Goal: Information Seeking & Learning: Learn about a topic

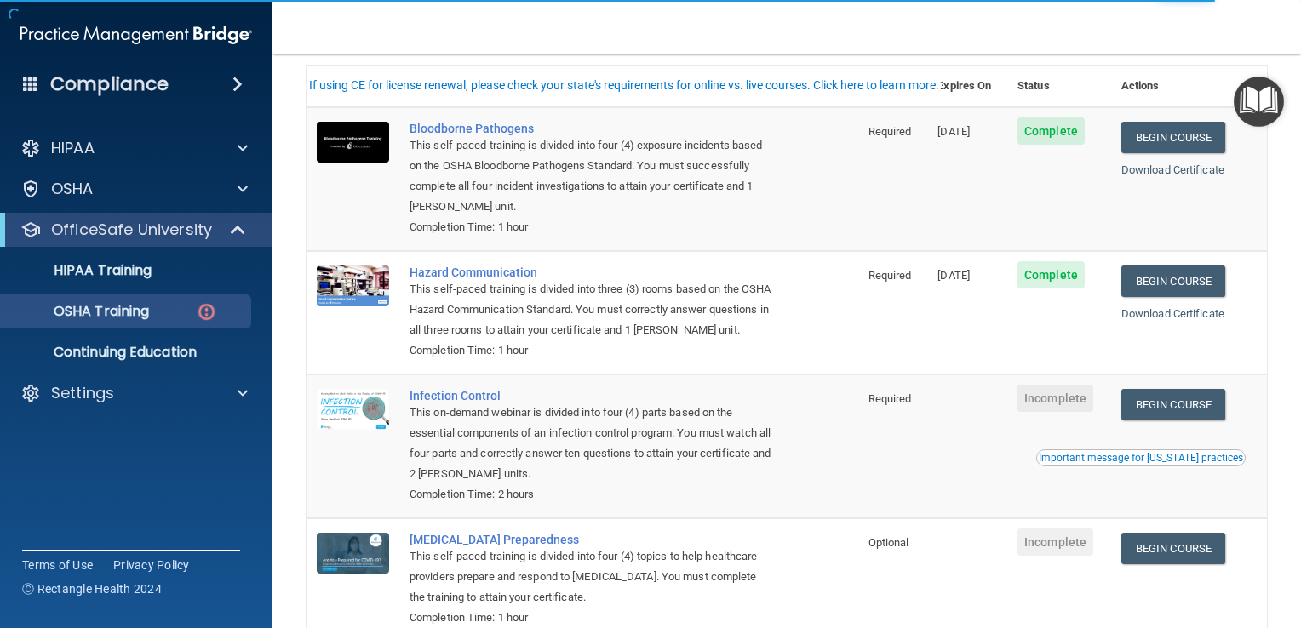
scroll to position [170, 0]
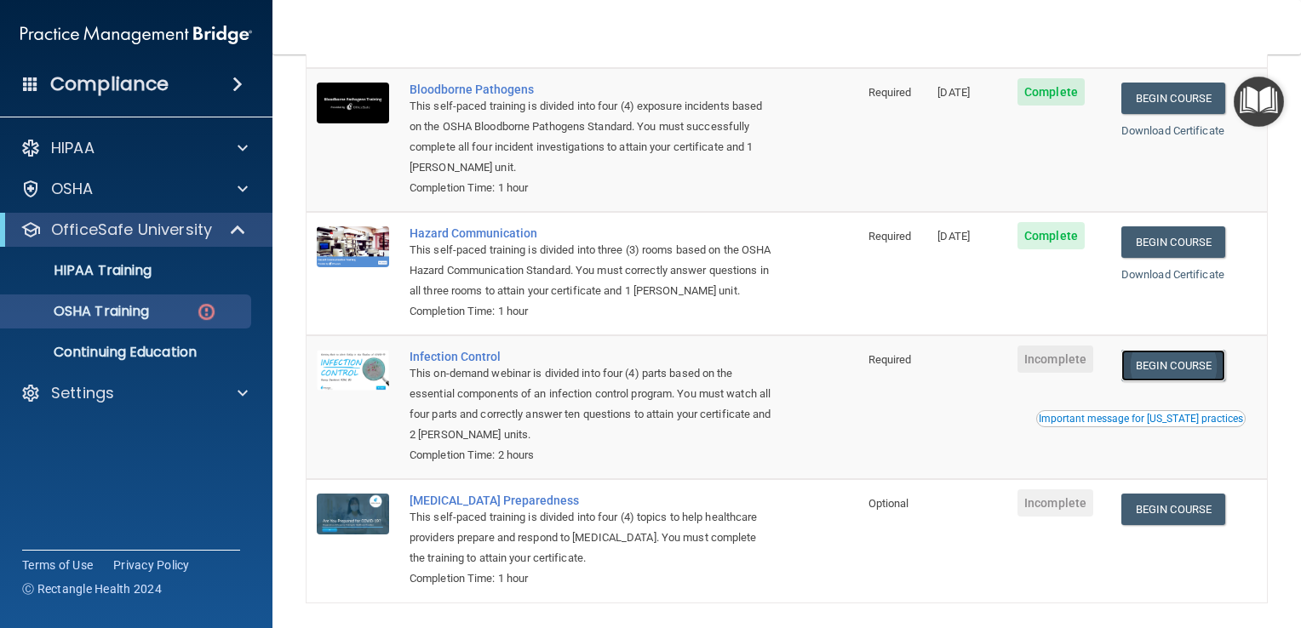
click at [1171, 381] on link "Begin Course" at bounding box center [1173, 366] width 104 height 32
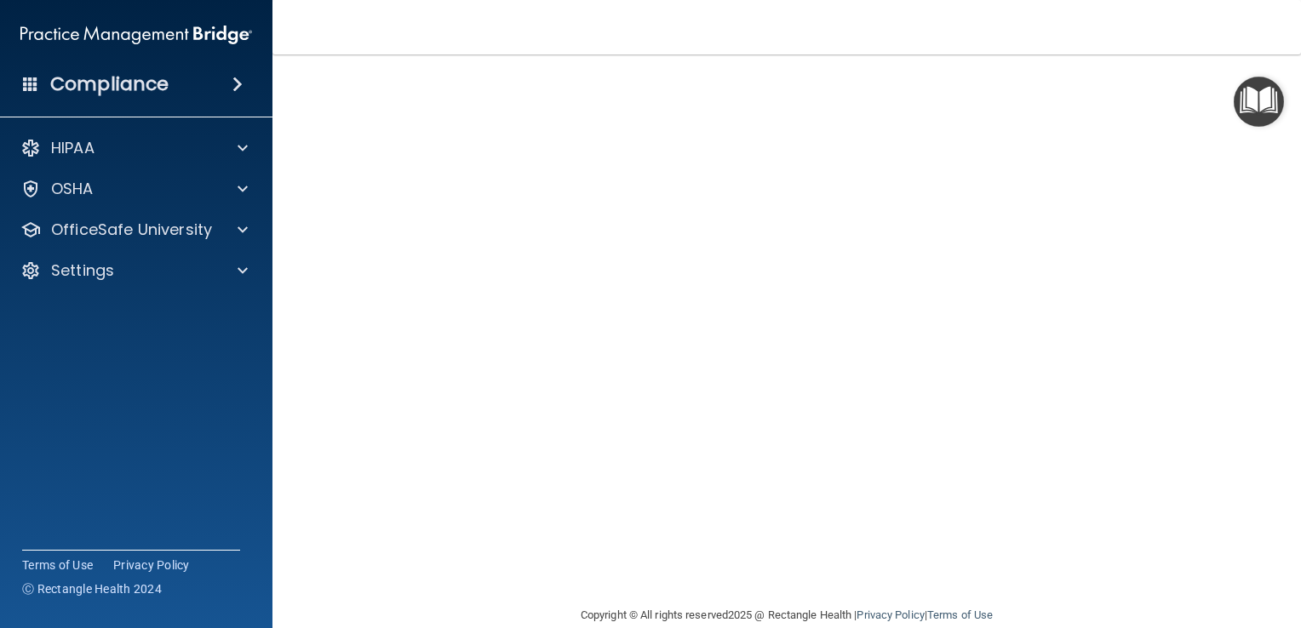
scroll to position [100, 0]
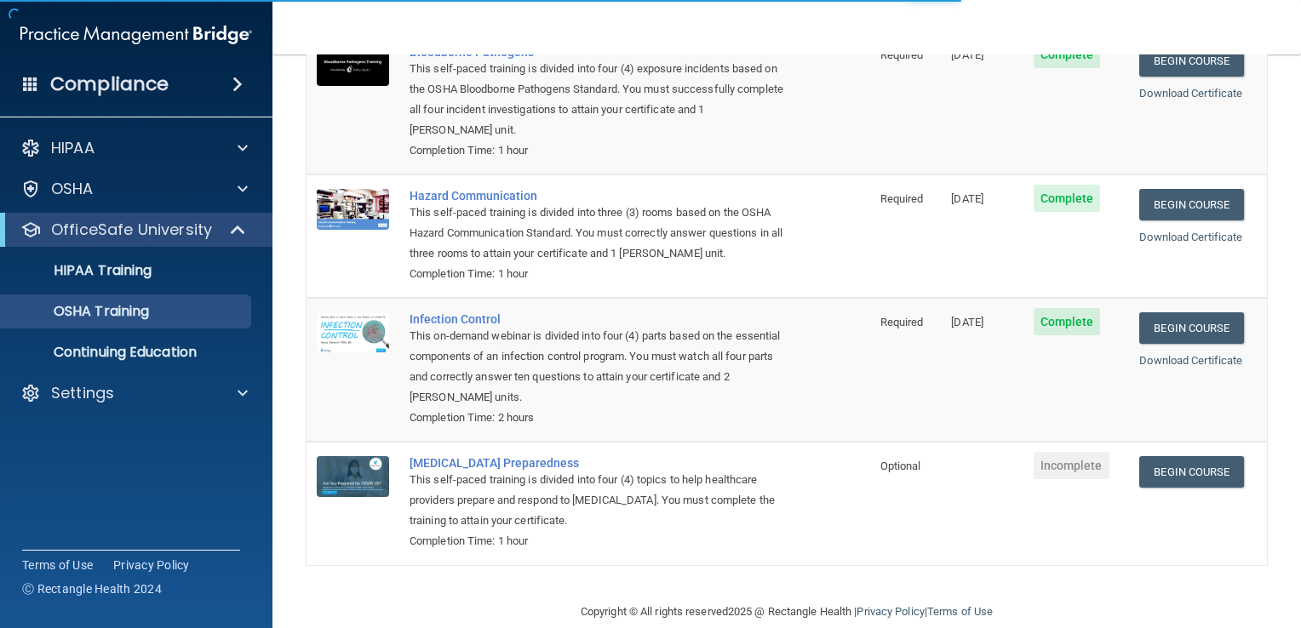
scroll to position [170, 0]
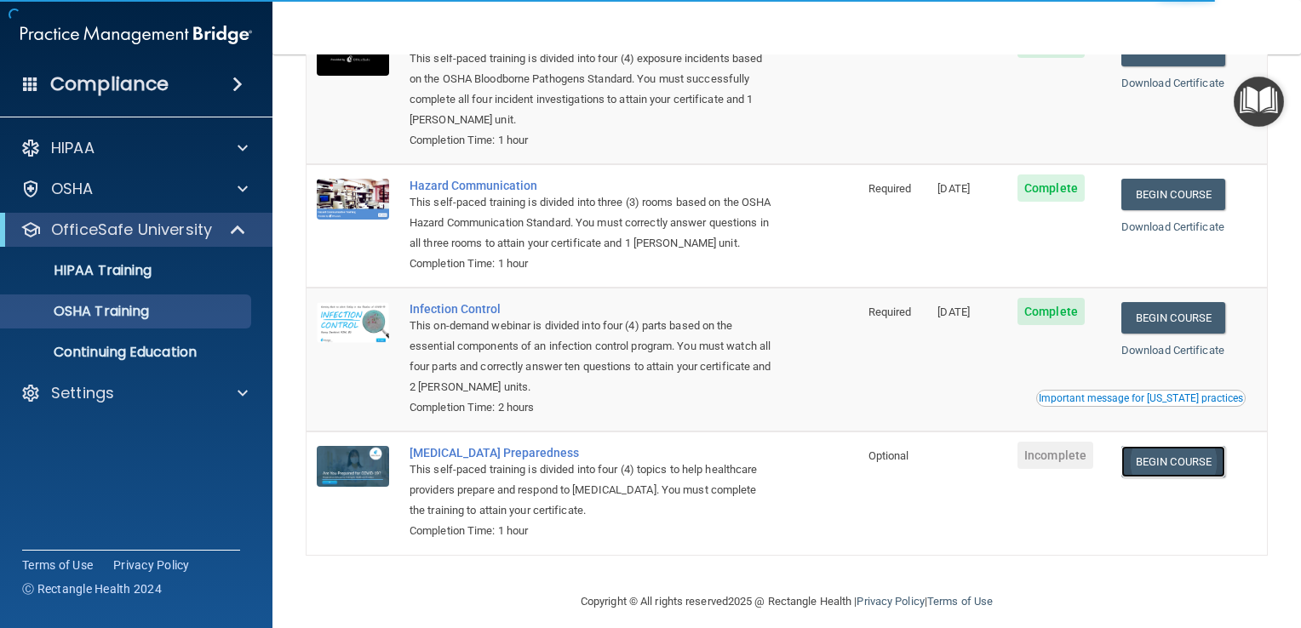
click at [1178, 474] on link "Begin Course" at bounding box center [1173, 462] width 104 height 32
